Goal: Information Seeking & Learning: Compare options

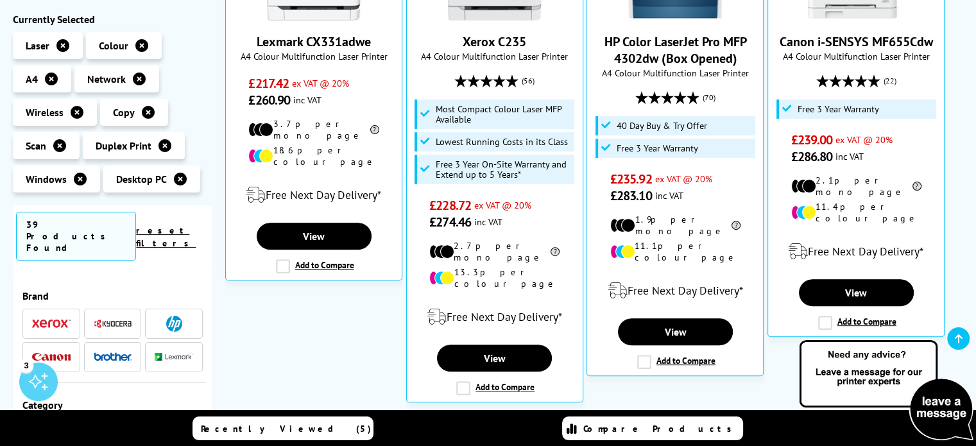
scroll to position [408, 0]
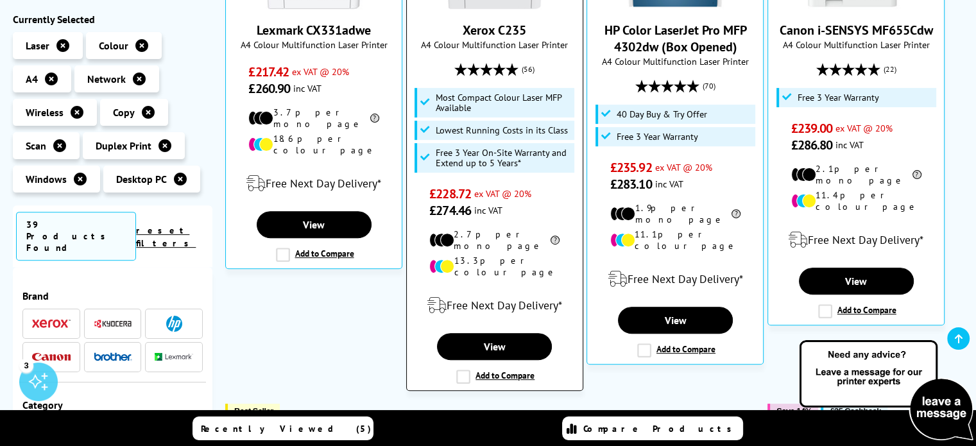
click at [459, 370] on label "Add to Compare" at bounding box center [495, 377] width 78 height 14
click at [0, 0] on input "Add to Compare" at bounding box center [0, 0] width 0 height 0
click at [461, 370] on label "Add to Compare" at bounding box center [495, 377] width 78 height 14
click at [0, 0] on input "Add to Compare" at bounding box center [0, 0] width 0 height 0
click at [497, 370] on label "Add to Compare" at bounding box center [495, 377] width 78 height 14
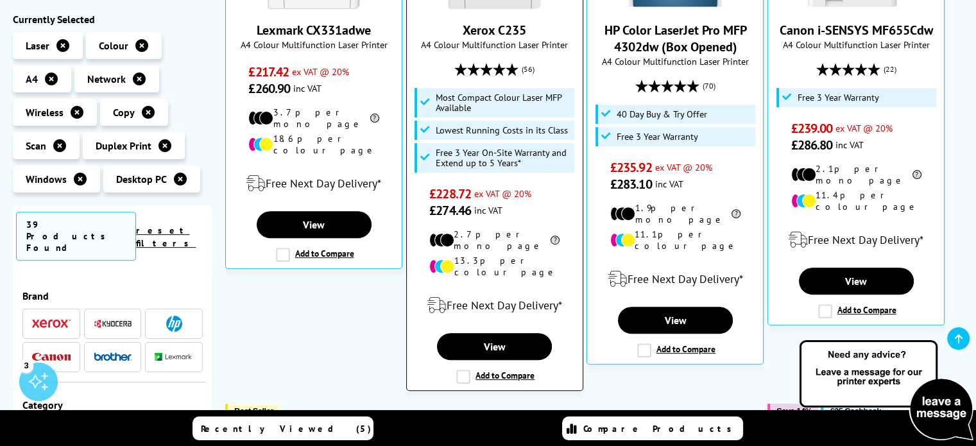
click at [0, 0] on input "Add to Compare" at bounding box center [0, 0] width 0 height 0
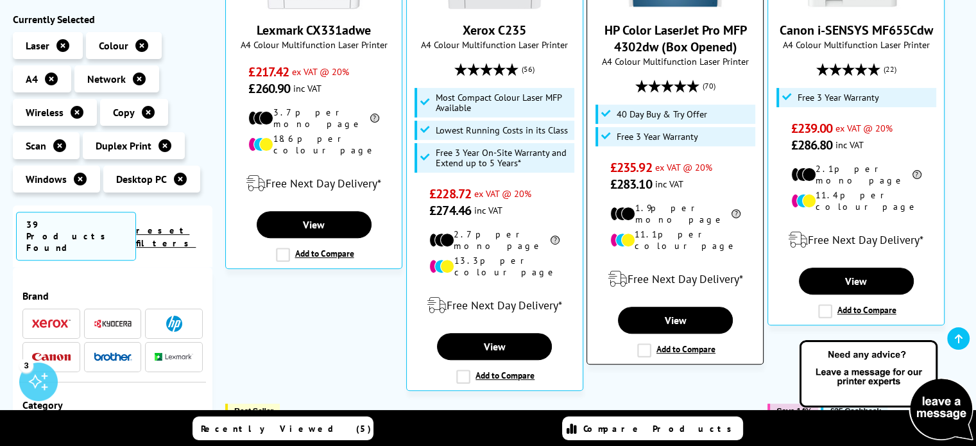
click at [670, 343] on label "Add to Compare" at bounding box center [676, 350] width 78 height 14
click at [0, 0] on input "Add to Compare" at bounding box center [0, 0] width 0 height 0
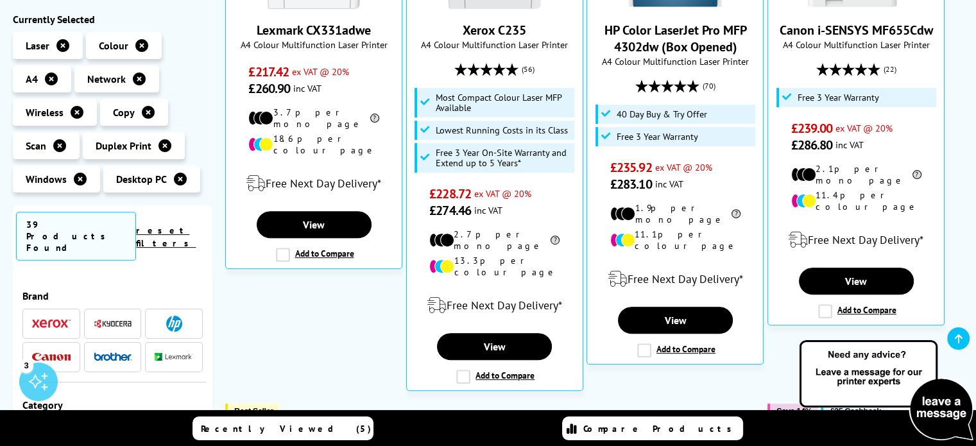
click at [728, 404] on div at bounding box center [674, 411] width 177 height 15
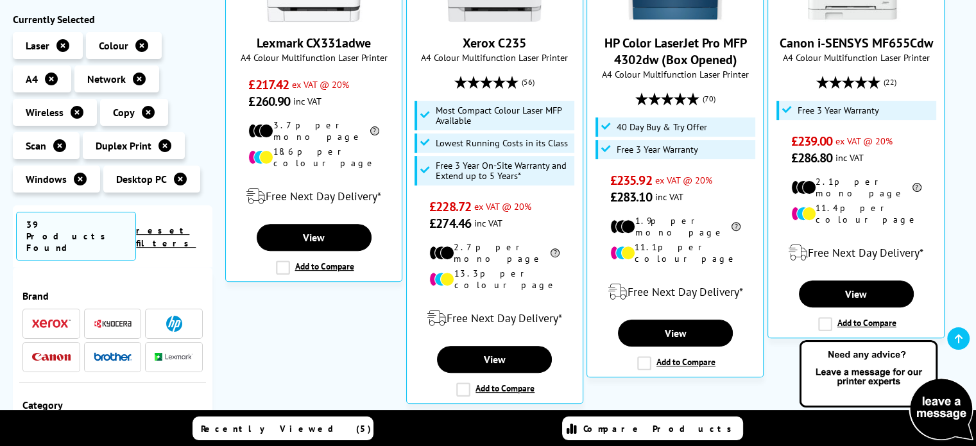
scroll to position [408, 0]
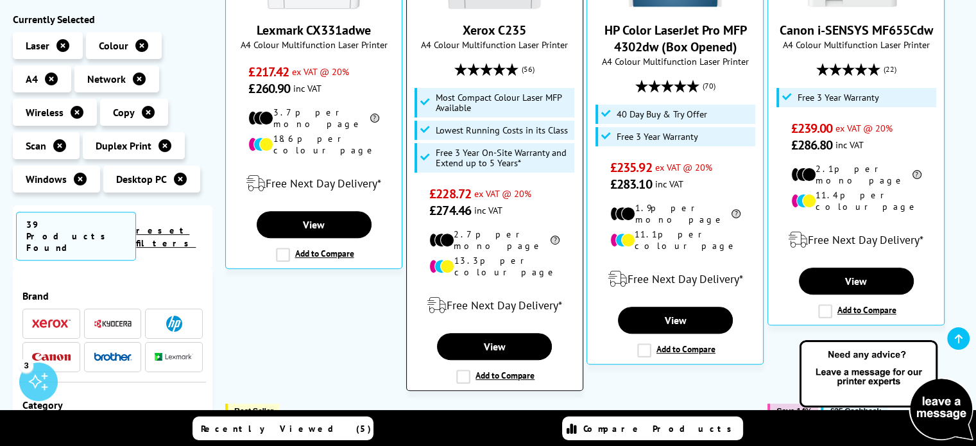
click at [511, 370] on label "Add to Compare" at bounding box center [495, 377] width 78 height 14
click at [0, 0] on input "Add to Compare" at bounding box center [0, 0] width 0 height 0
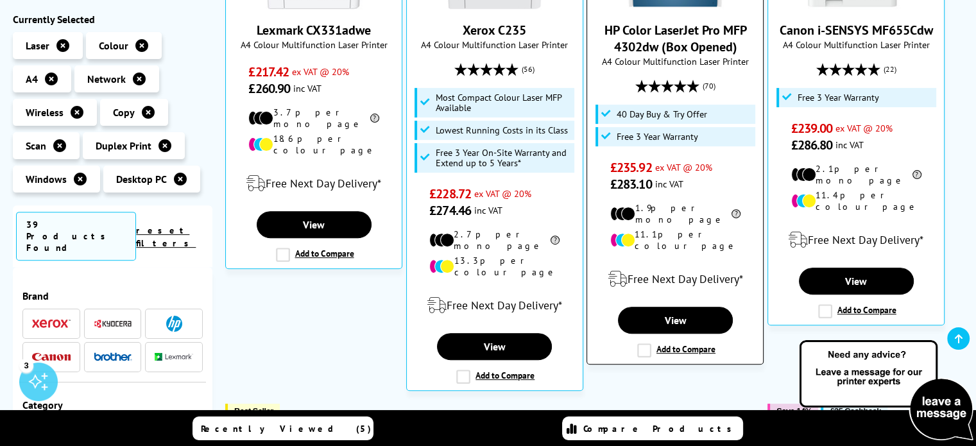
click at [676, 343] on label "Add to Compare" at bounding box center [676, 350] width 78 height 14
click at [0, 0] on input "Add to Compare" at bounding box center [0, 0] width 0 height 0
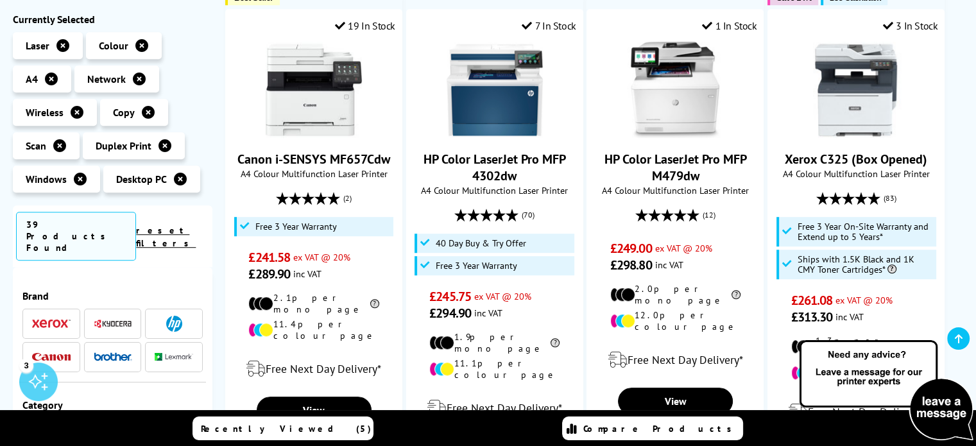
scroll to position [823, 0]
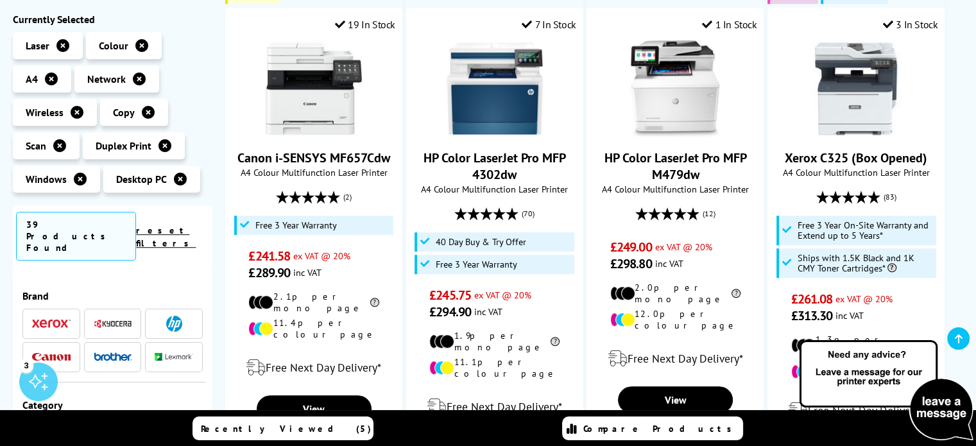
click at [688, 430] on span "Compare Products" at bounding box center [660, 429] width 155 height 12
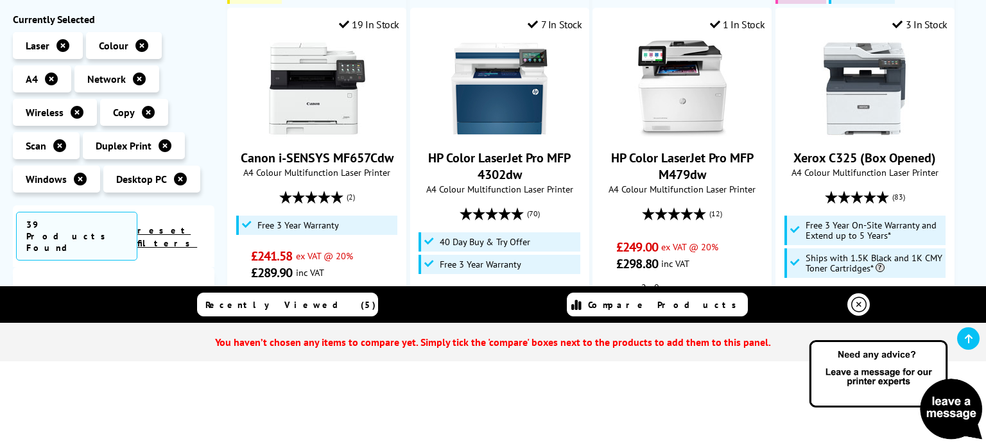
click at [859, 300] on icon at bounding box center [858, 304] width 15 height 15
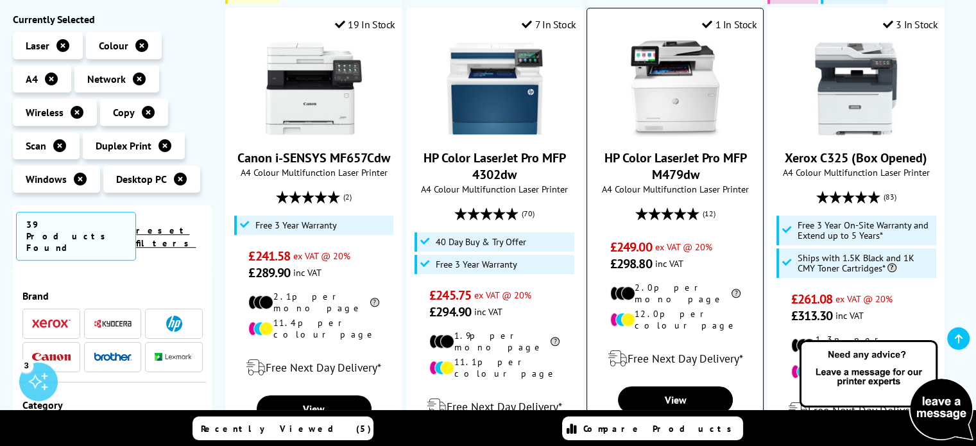
click at [646, 423] on label "Add to Compare" at bounding box center [676, 430] width 78 height 14
click at [0, 0] on input "Add to Compare" at bounding box center [0, 0] width 0 height 0
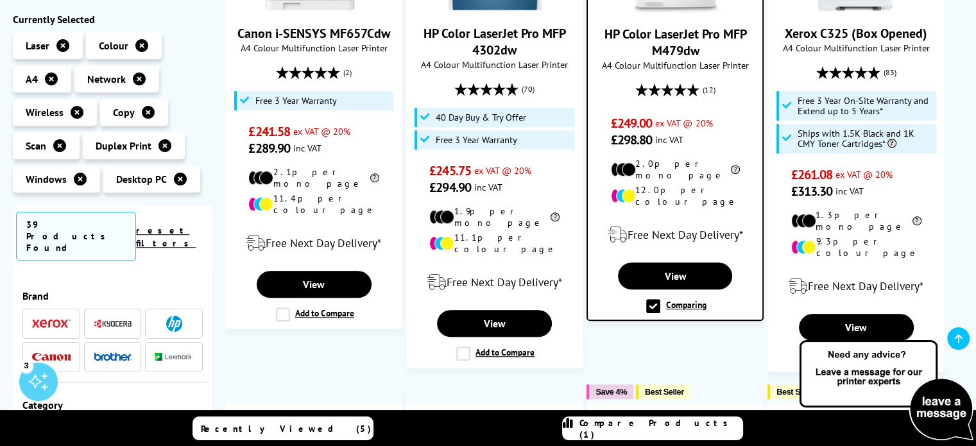
scroll to position [957, 0]
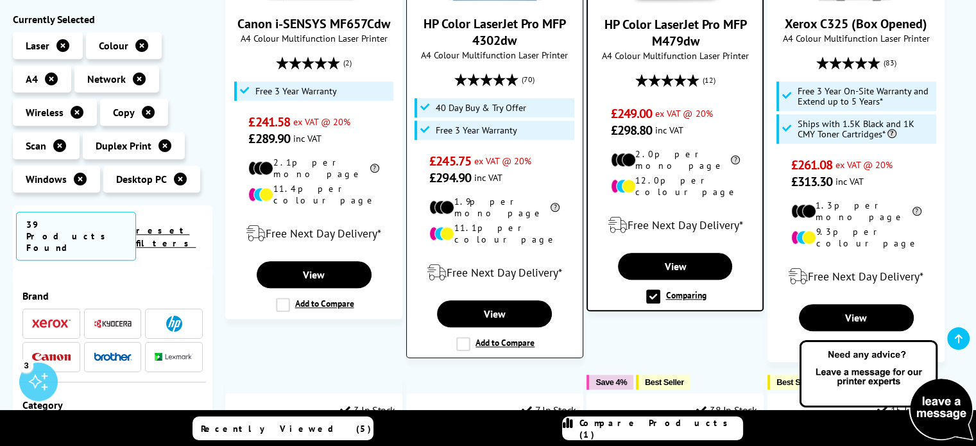
click at [465, 337] on label "Add to Compare" at bounding box center [495, 344] width 78 height 14
click at [0, 0] on input "Add to Compare" at bounding box center [0, 0] width 0 height 0
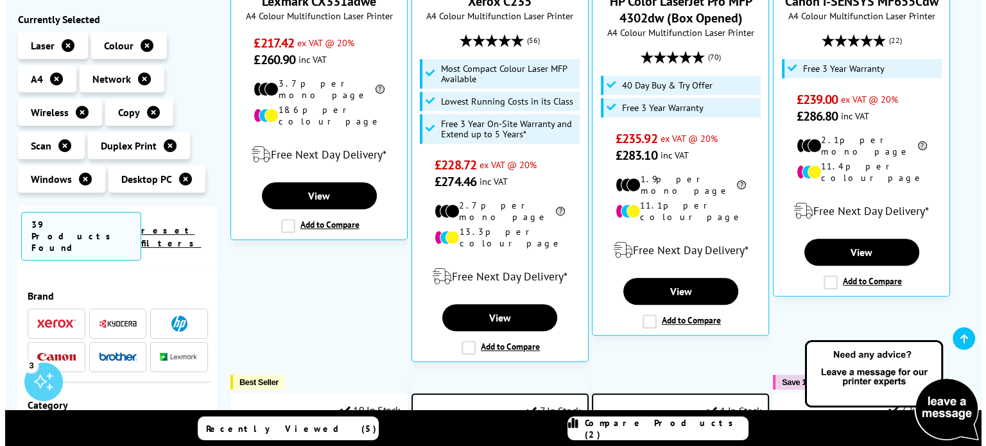
scroll to position [447, 0]
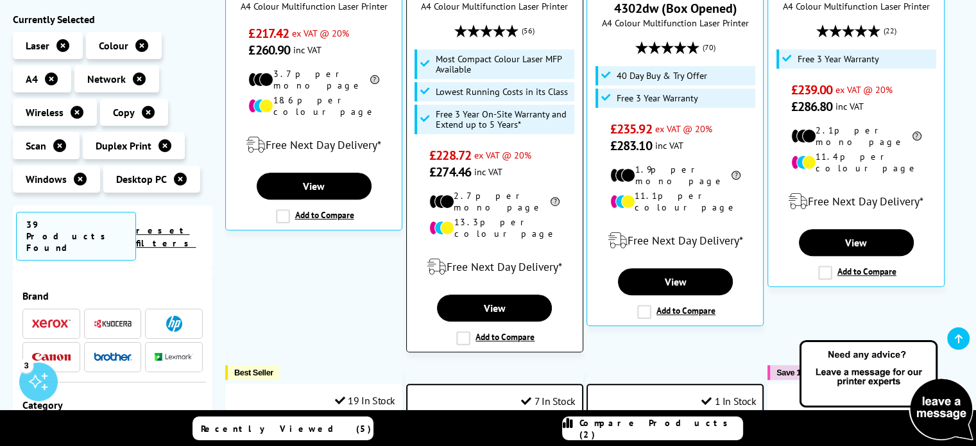
click at [457, 331] on label "Add to Compare" at bounding box center [495, 338] width 78 height 14
click at [0, 0] on input "Add to Compare" at bounding box center [0, 0] width 0 height 0
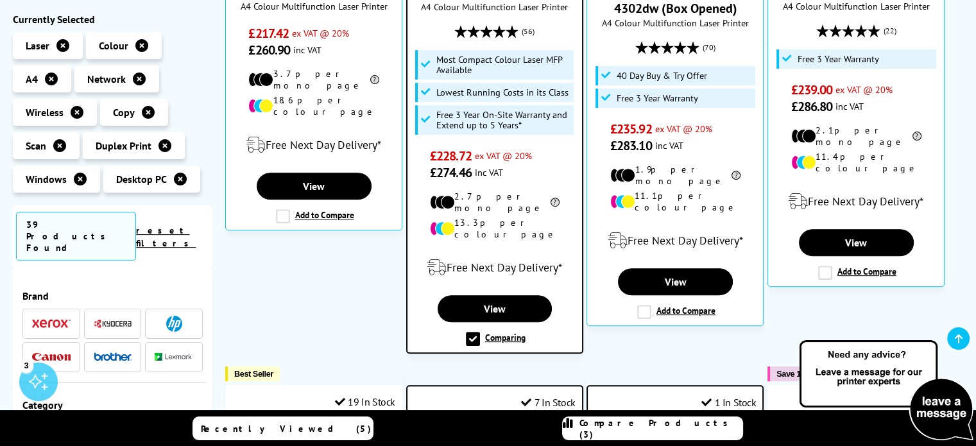
click at [684, 427] on span "Compare Products (3)" at bounding box center [660, 428] width 163 height 23
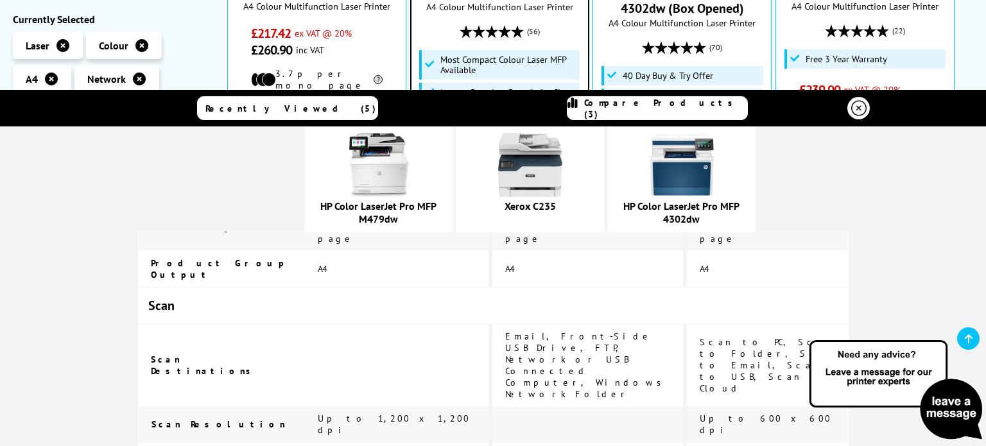
scroll to position [1027, 0]
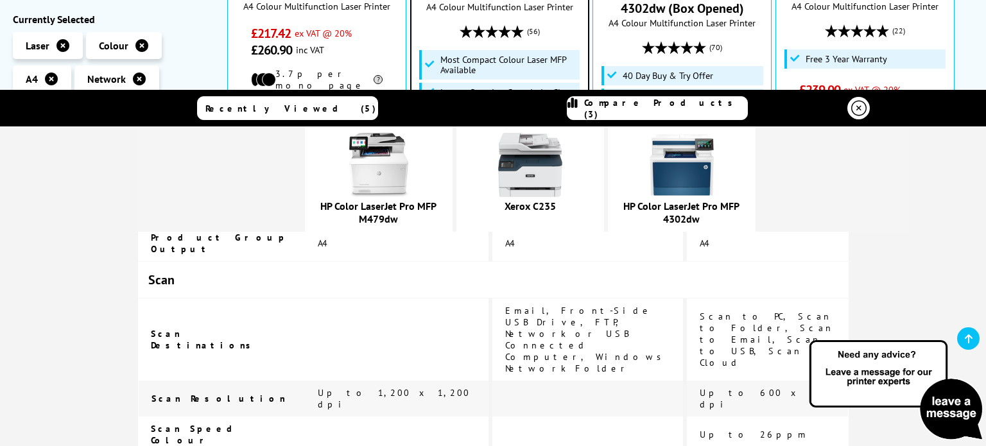
click at [704, 147] on img at bounding box center [681, 165] width 64 height 64
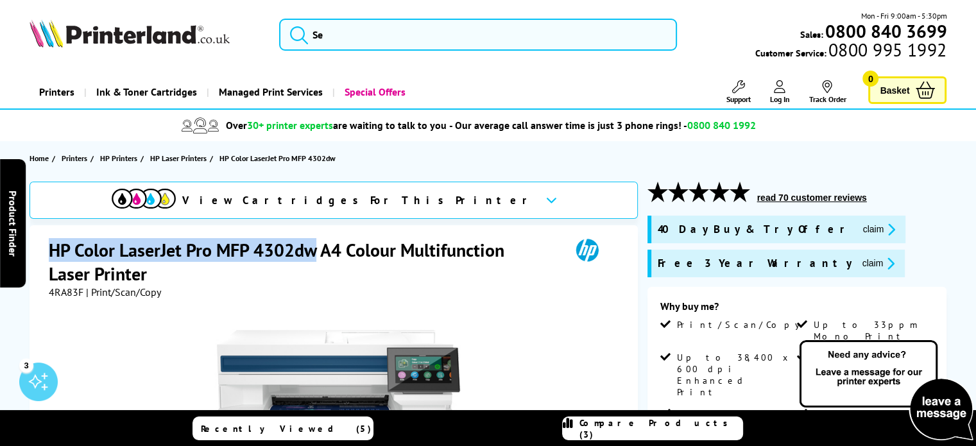
drag, startPoint x: 317, startPoint y: 253, endPoint x: 45, endPoint y: 239, distance: 272.4
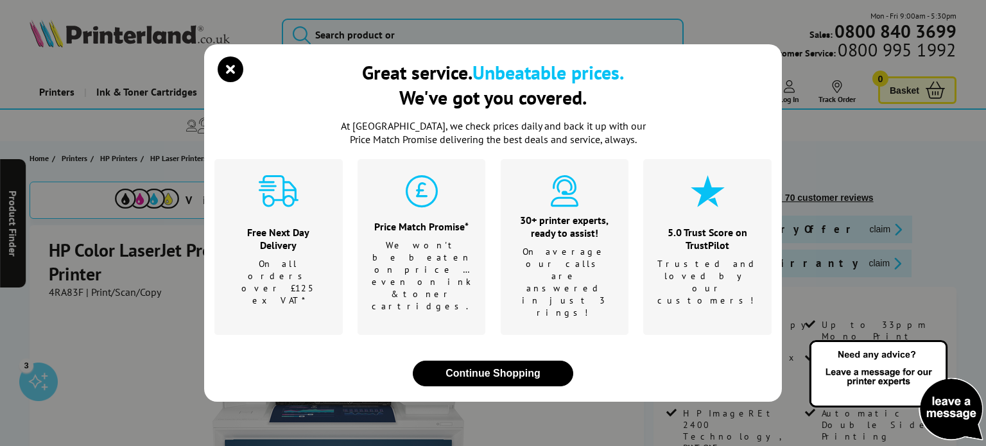
drag, startPoint x: 65, startPoint y: 248, endPoint x: 731, endPoint y: 140, distance: 674.0
click at [731, 119] on div "Great service. Unbeatable prices. We've got you covered." at bounding box center [492, 90] width 557 height 60
click at [235, 82] on icon "close modal" at bounding box center [231, 69] width 26 height 26
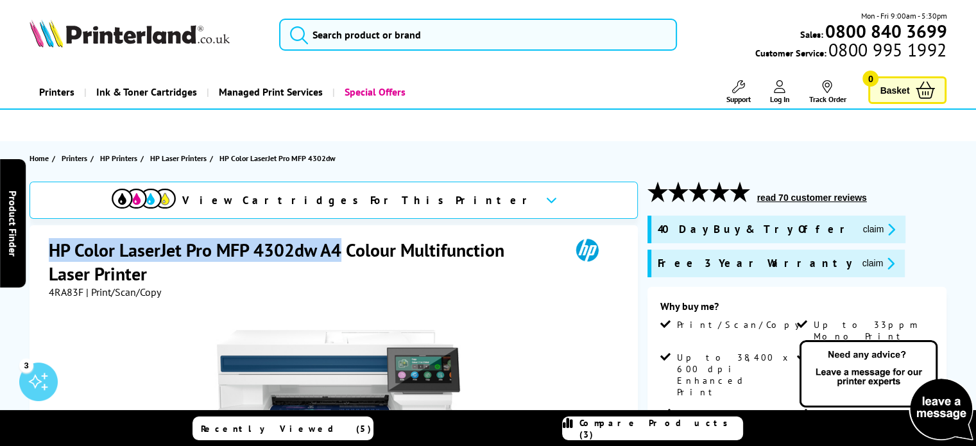
drag, startPoint x: 42, startPoint y: 251, endPoint x: 343, endPoint y: 244, distance: 301.0
copy h1 "HP Color LaserJet Pro MFP 4302dw A4"
